Goal: Navigation & Orientation: Find specific page/section

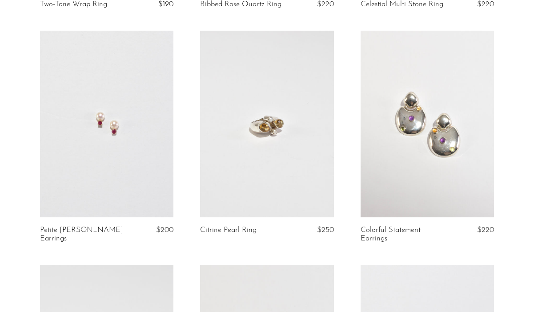
scroll to position [746, 0]
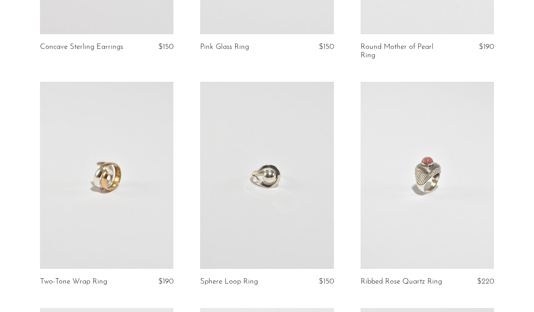
scroll to position [469, 0]
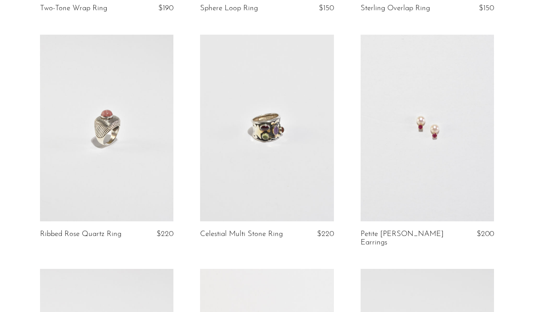
scroll to position [743, 0]
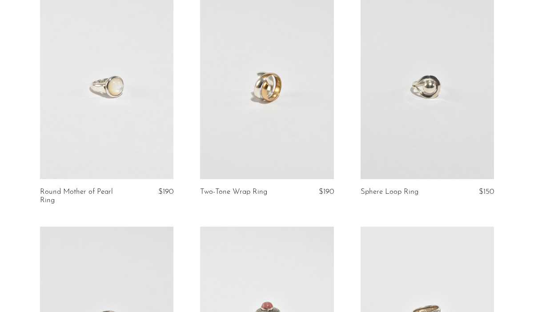
scroll to position [574, 0]
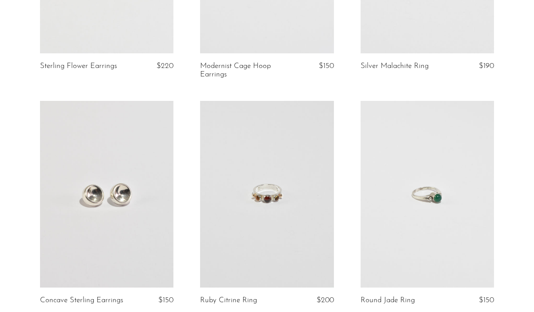
scroll to position [217, 0]
